Goal: Check status: Check status

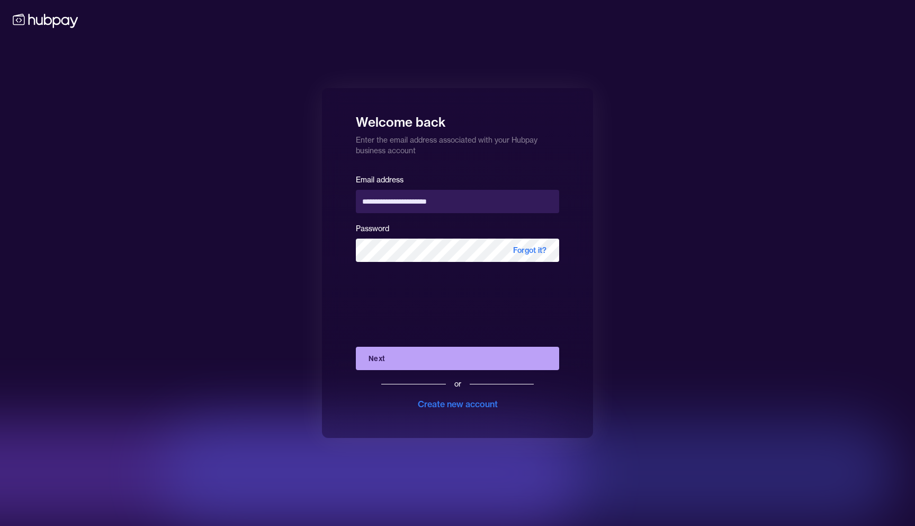
click at [386, 360] on button "Next" at bounding box center [457, 357] width 203 height 23
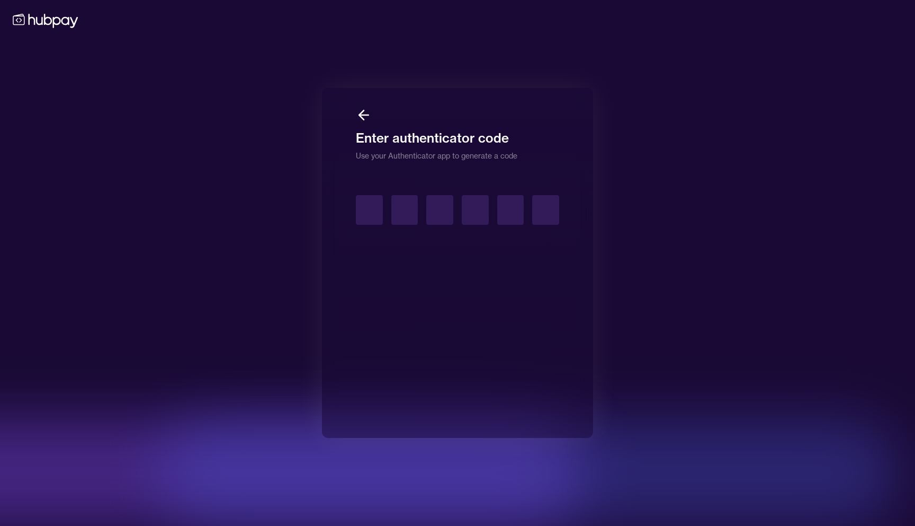
click at [366, 212] on input "text" at bounding box center [369, 210] width 27 height 30
type input "*"
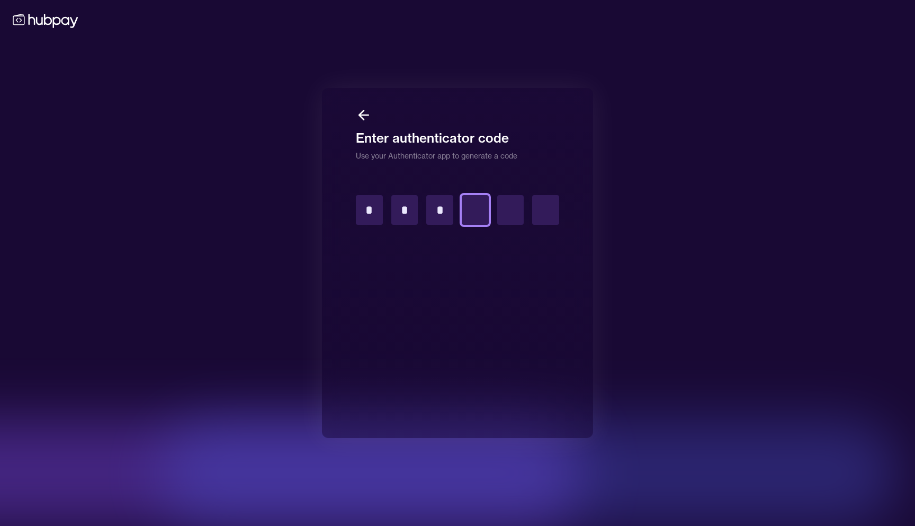
type input "*"
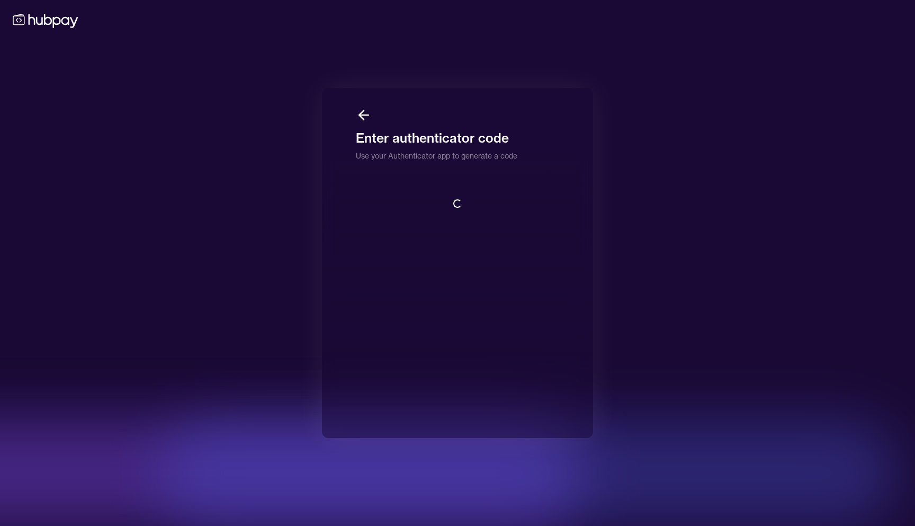
scroll to position [1, 0]
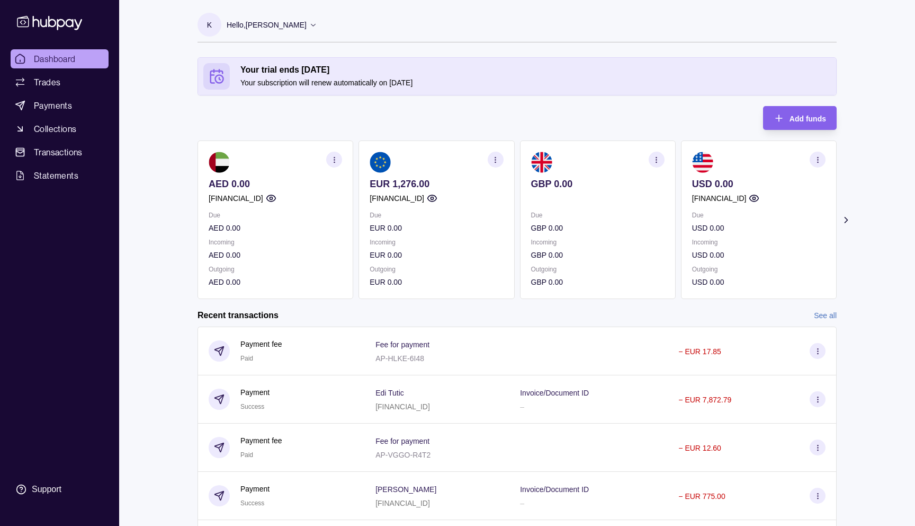
scroll to position [76, 0]
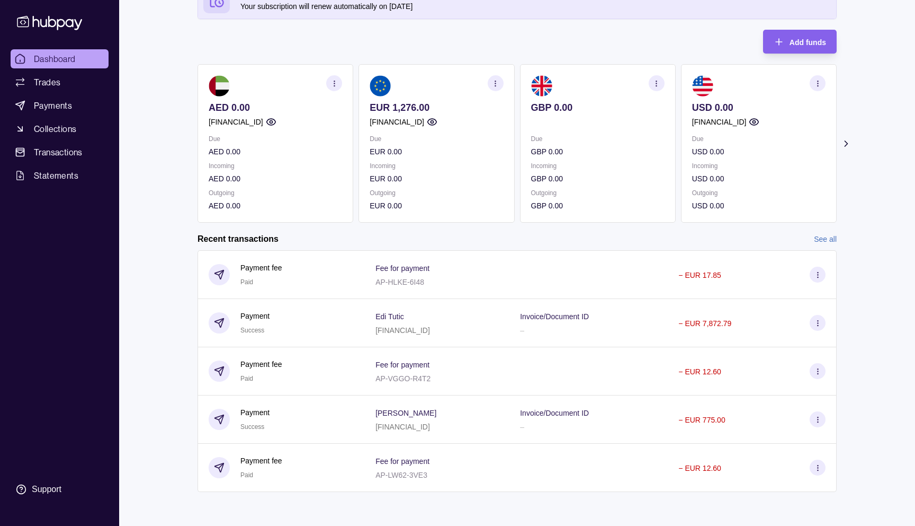
click at [816, 238] on link "See all" at bounding box center [825, 239] width 23 height 12
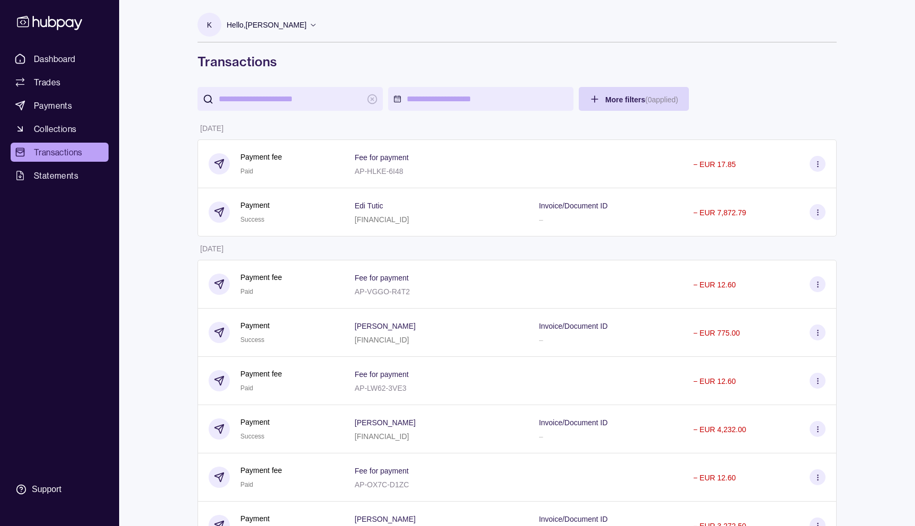
drag, startPoint x: 485, startPoint y: 124, endPoint x: 198, endPoint y: 63, distance: 294.3
click at [198, 63] on h1 "Transactions" at bounding box center [517, 61] width 639 height 17
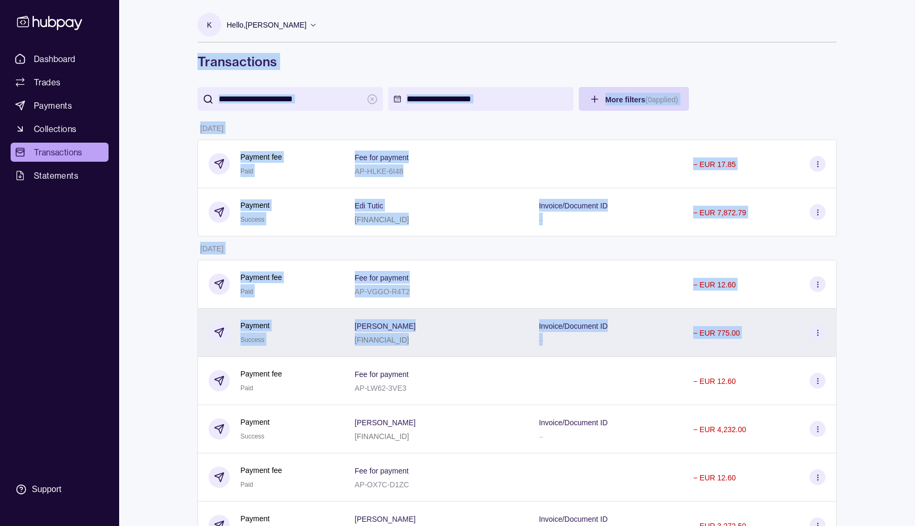
drag, startPoint x: 198, startPoint y: 63, endPoint x: 835, endPoint y: 335, distance: 693.0
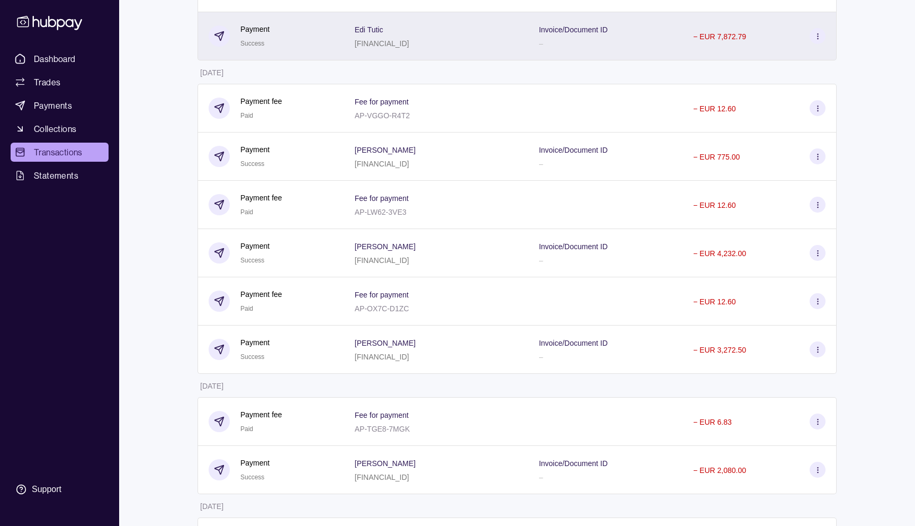
scroll to position [173, 0]
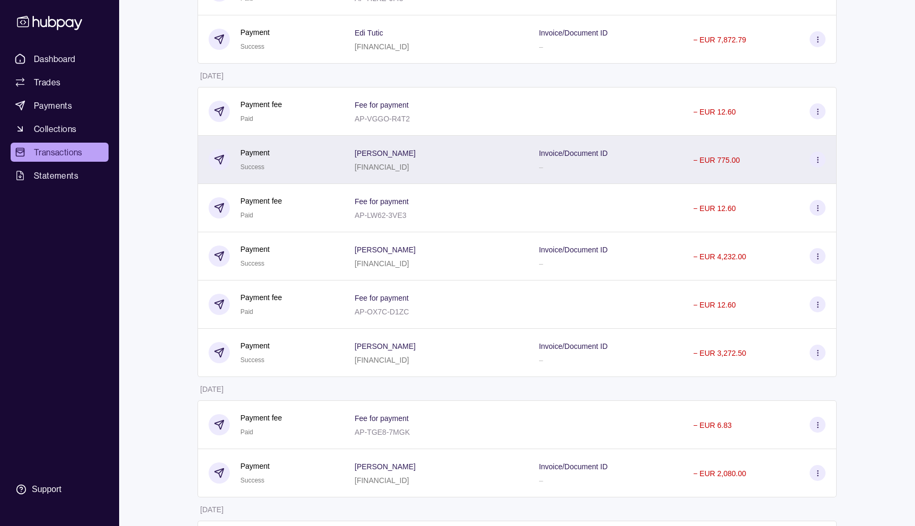
click at [355, 153] on p "[PERSON_NAME]" at bounding box center [385, 153] width 61 height 8
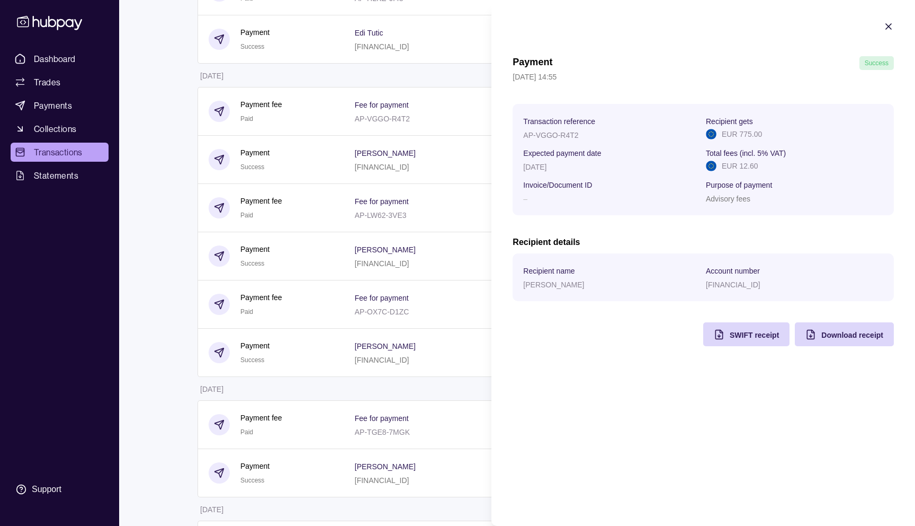
click at [518, 46] on section "Payment Success [DATE] 14:55 Transaction reference AP-VGGO-R4T2 Recipient gets …" at bounding box center [704, 183] width 424 height 367
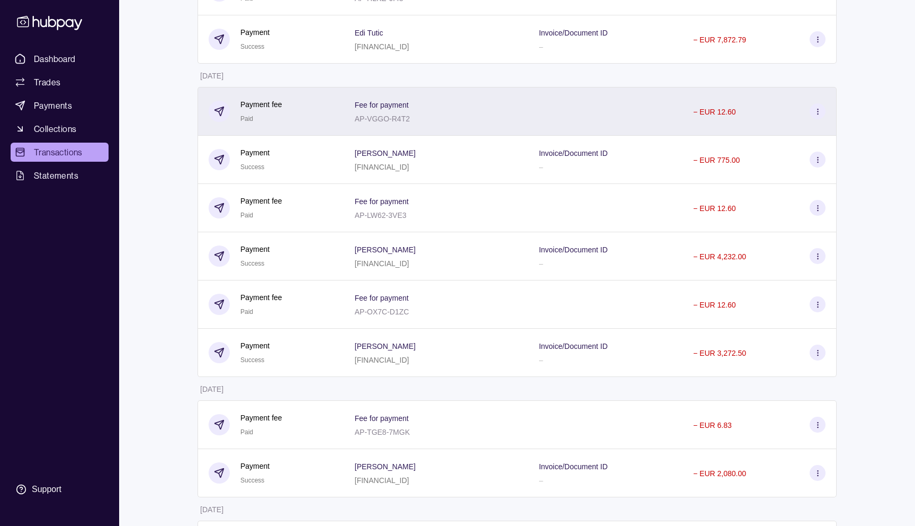
click at [416, 99] on div "Fee for payment AP-VGGO-R4T2" at bounding box center [436, 111] width 163 height 26
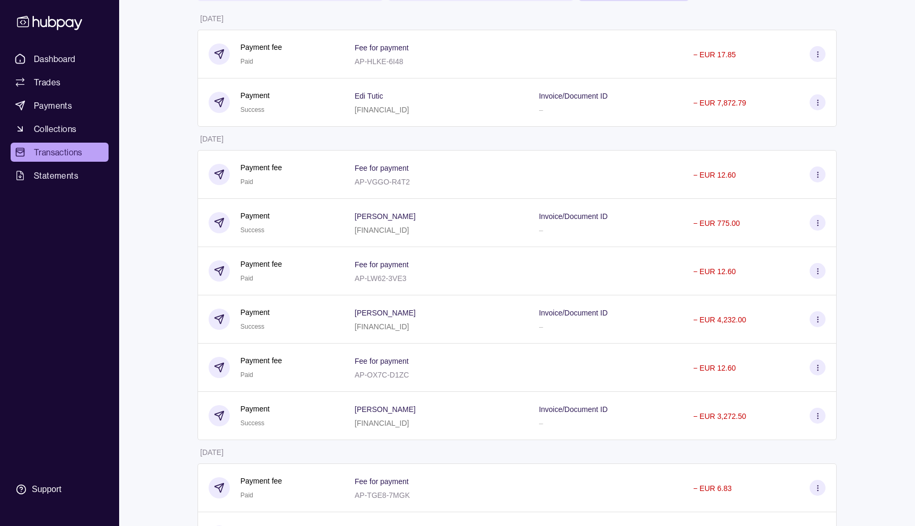
scroll to position [0, 0]
